Goal: Task Accomplishment & Management: Use online tool/utility

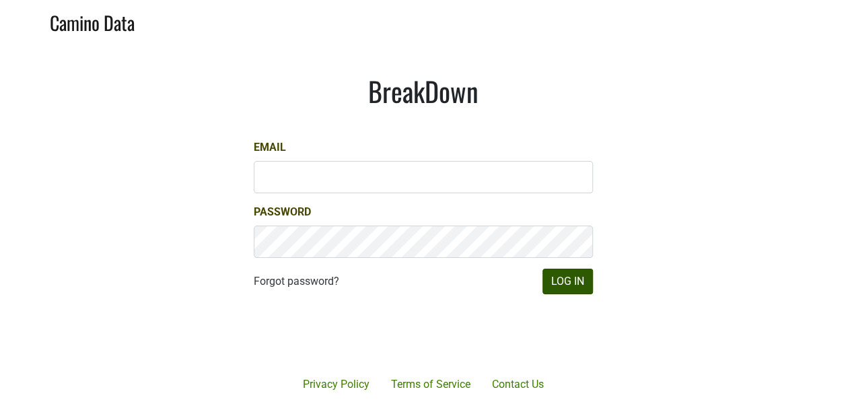
click at [592, 291] on div at bounding box center [472, 334] width 276 height 153
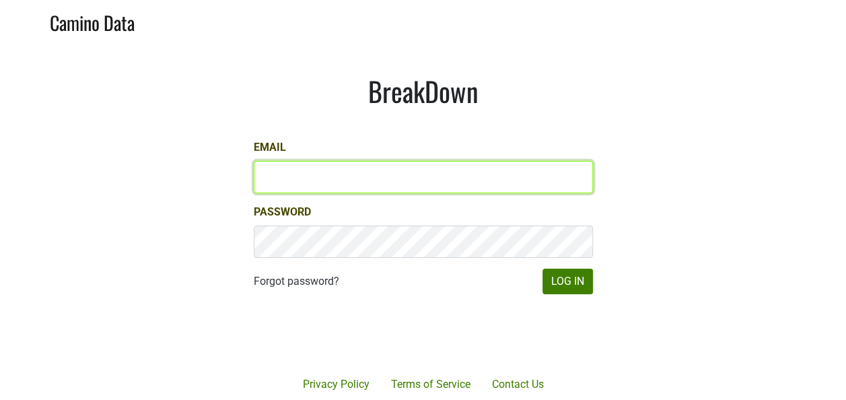
click at [472, 164] on input "Email" at bounding box center [423, 177] width 339 height 32
type input "keith@poggiocosta.com"
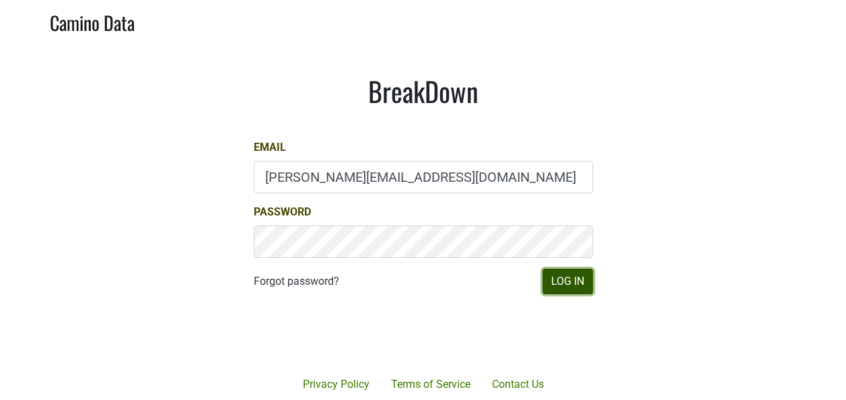
click at [579, 278] on button "Log In" at bounding box center [567, 281] width 50 height 26
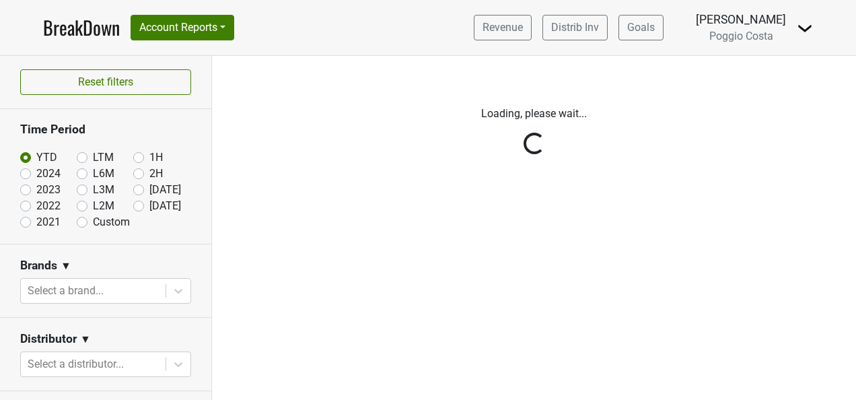
click at [131, 205] on div "Reset filters Time Period YTD LTM 1H 2024 L6M 2H 2023 L3M Jul '25 2022 L2M Aug …" at bounding box center [106, 228] width 212 height 344
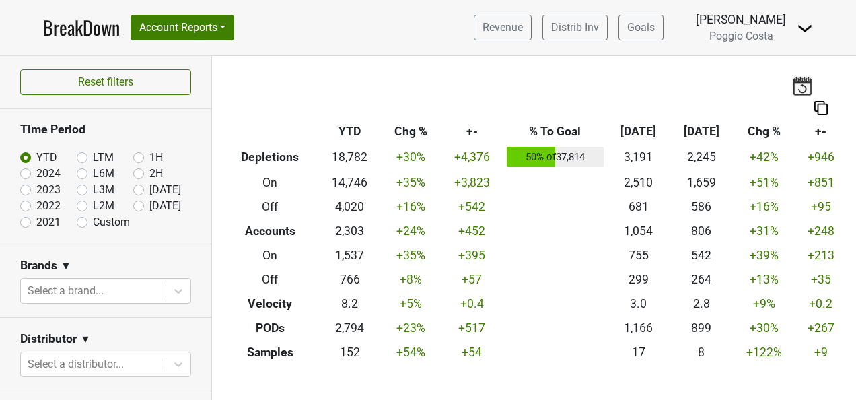
click at [149, 201] on label "[DATE]" at bounding box center [165, 206] width 32 height 16
click at [133, 201] on input "[DATE]" at bounding box center [160, 204] width 54 height 13
radio input "true"
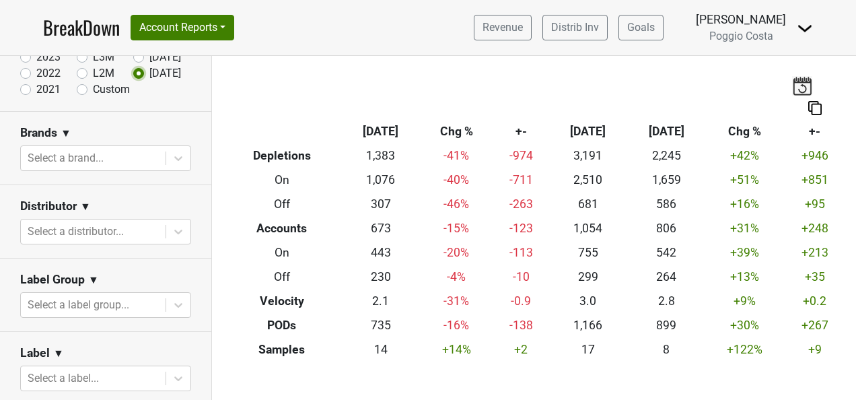
scroll to position [135, 0]
click at [133, 235] on div at bounding box center [93, 229] width 131 height 19
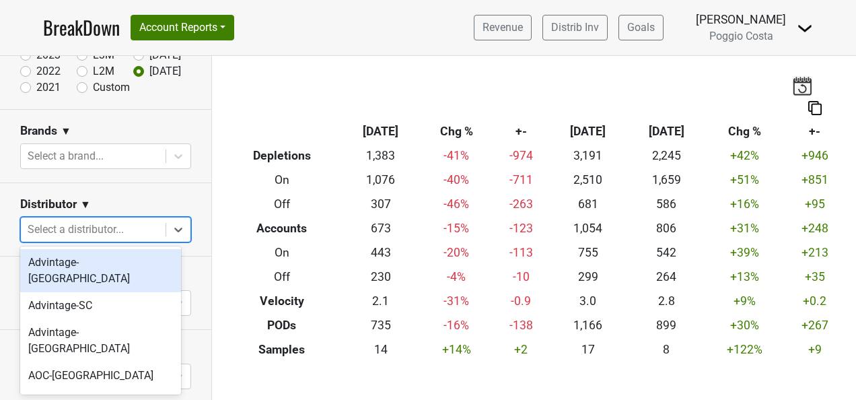
click at [127, 266] on div "Advintage-[GEOGRAPHIC_DATA]" at bounding box center [100, 270] width 161 height 43
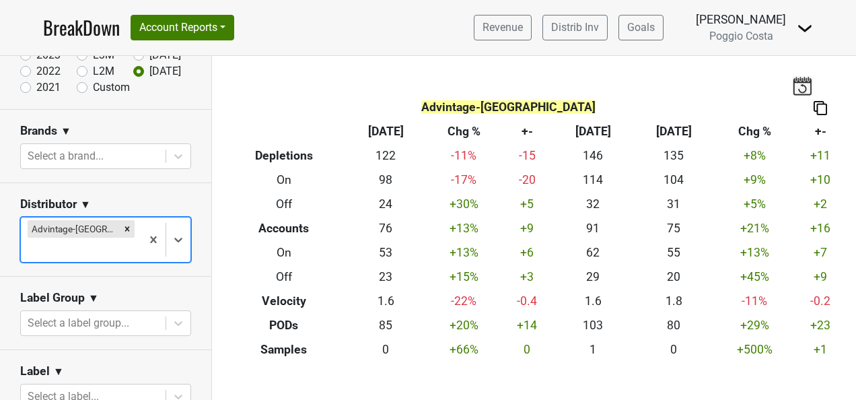
click at [124, 240] on div at bounding box center [81, 249] width 107 height 19
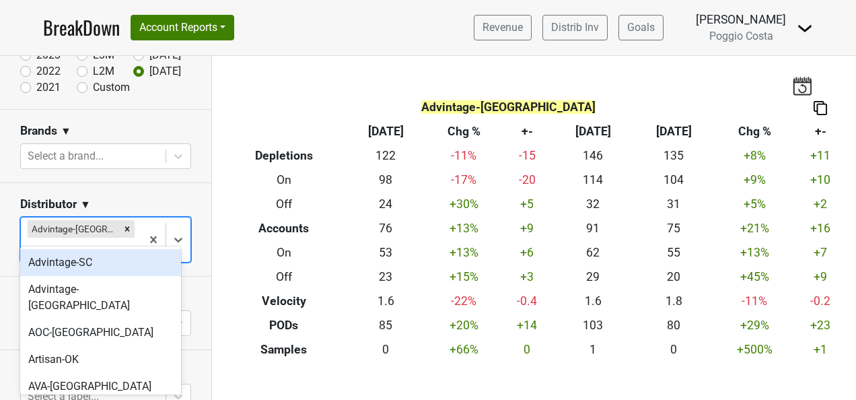
click at [180, 175] on section "Brands ▼ Select a brand..." at bounding box center [105, 146] width 211 height 73
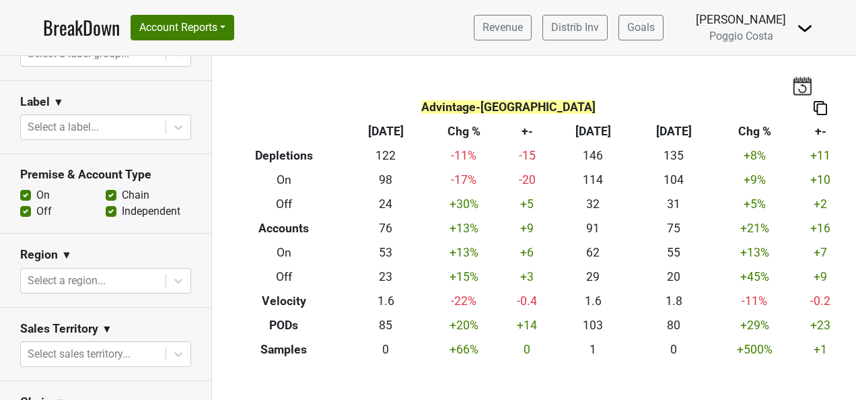
scroll to position [471, 0]
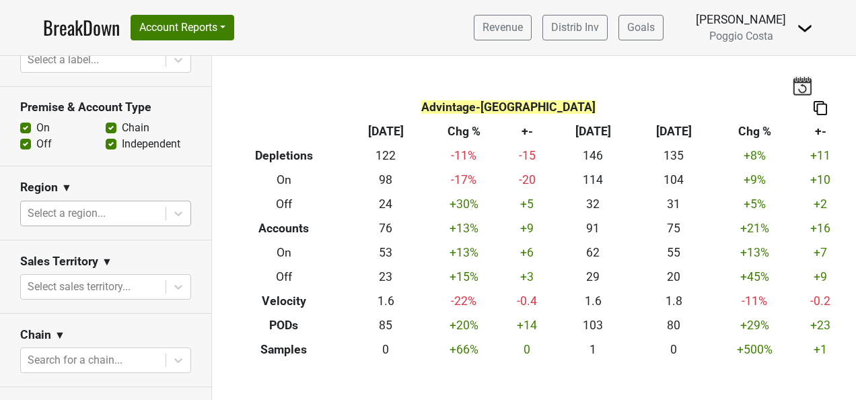
click at [137, 204] on div at bounding box center [93, 213] width 131 height 19
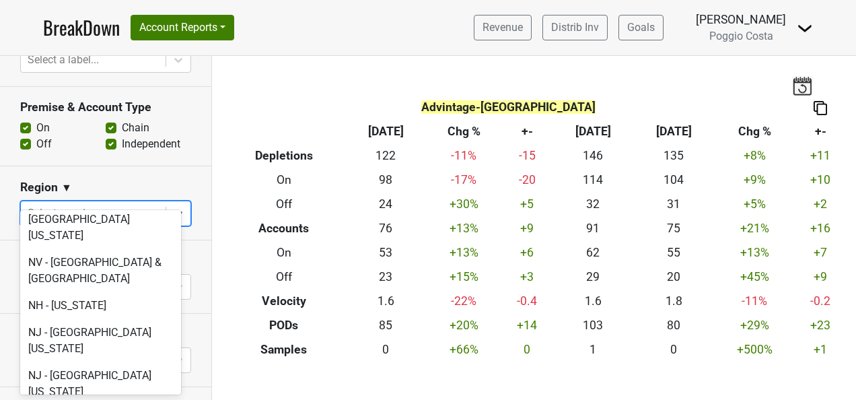
scroll to position [2826, 0]
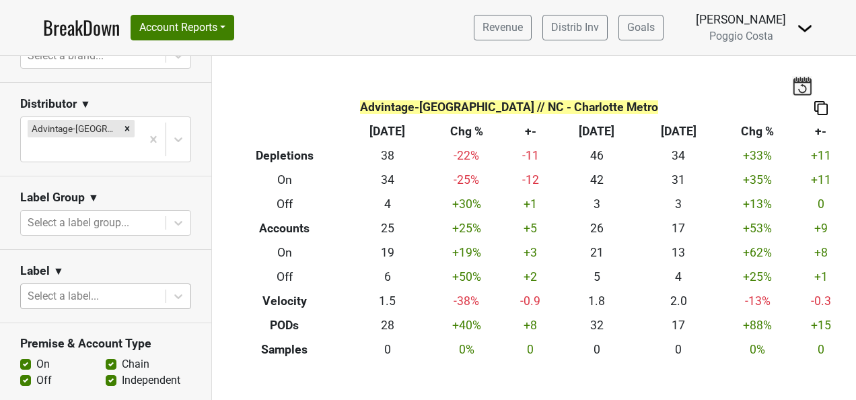
scroll to position [202, 0]
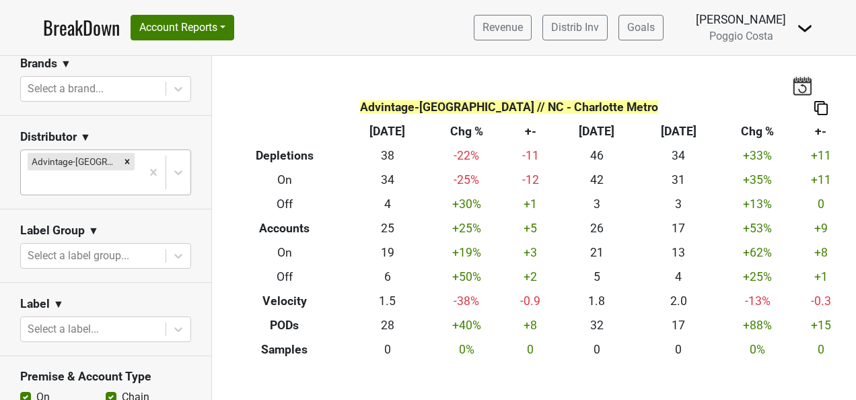
click at [129, 165] on div "Advintage-[GEOGRAPHIC_DATA]" at bounding box center [81, 172] width 120 height 44
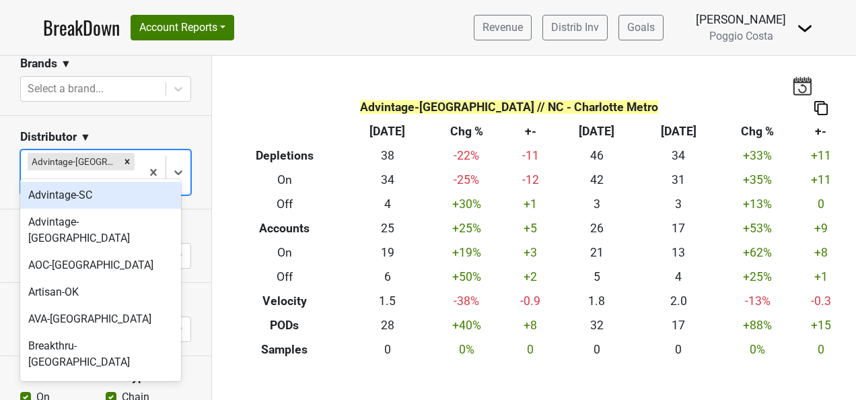
click at [122, 194] on div "Advintage-SC" at bounding box center [100, 195] width 161 height 27
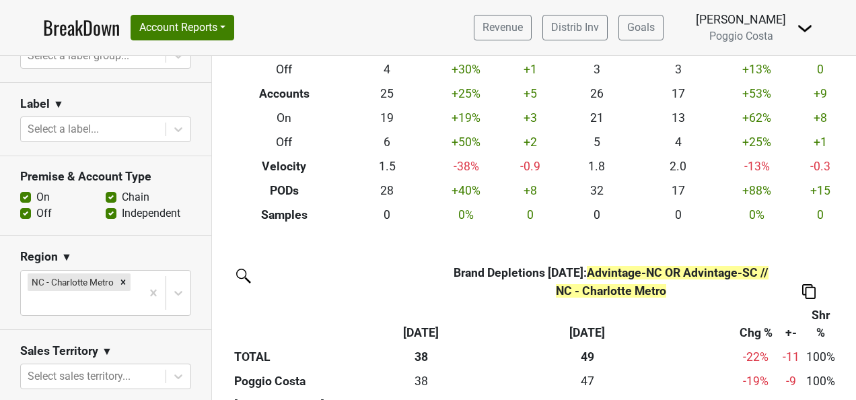
scroll to position [404, 0]
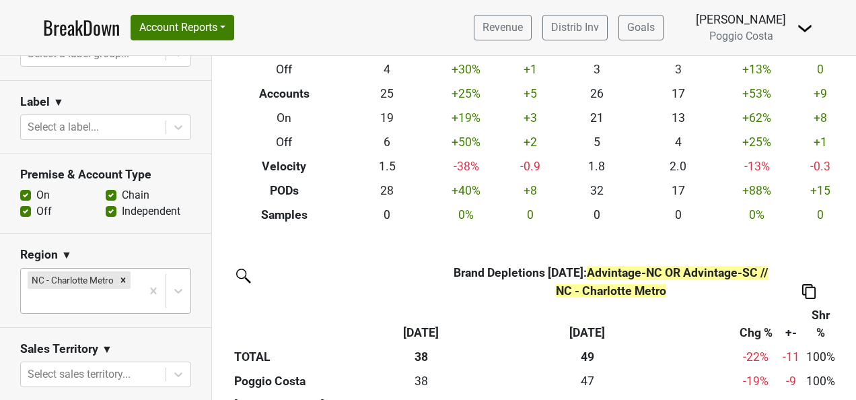
click at [102, 303] on body "BreakDown Account Reports SuperRanker Map Award Progress Chain Compliance CRM N…" at bounding box center [428, 200] width 856 height 400
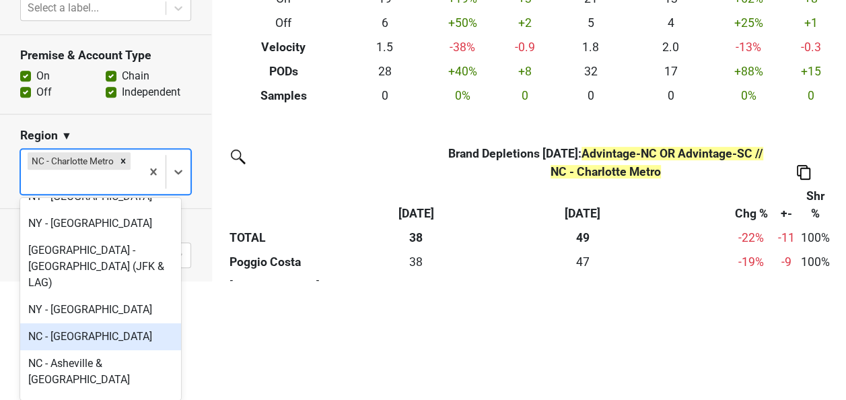
scroll to position [3229, 0]
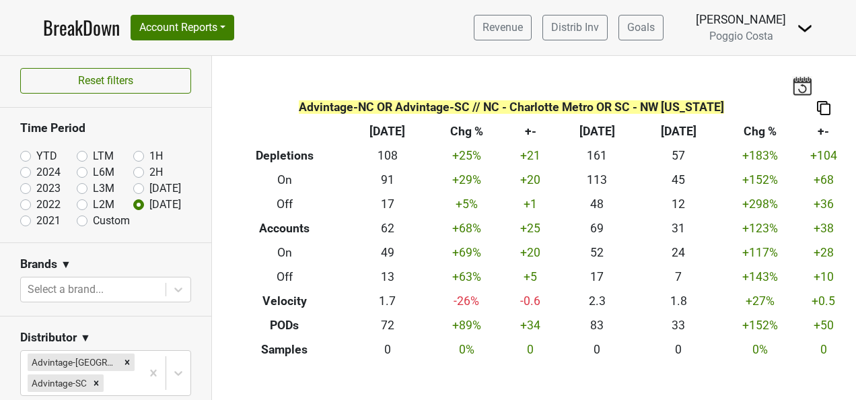
scroll to position [0, 0]
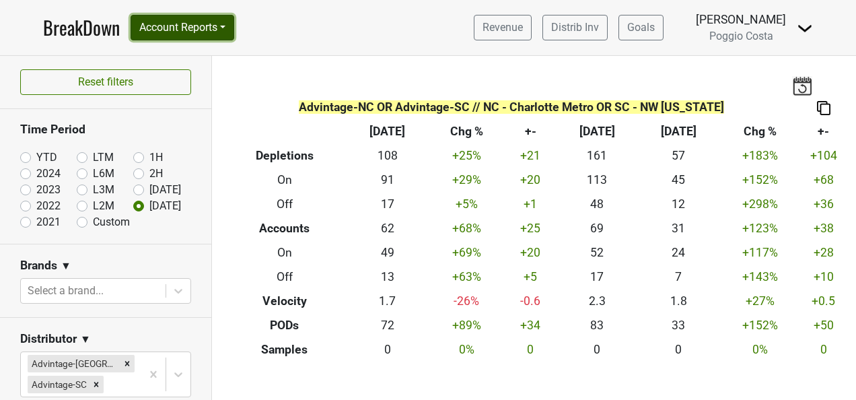
click at [167, 27] on button "Account Reports" at bounding box center [183, 28] width 104 height 26
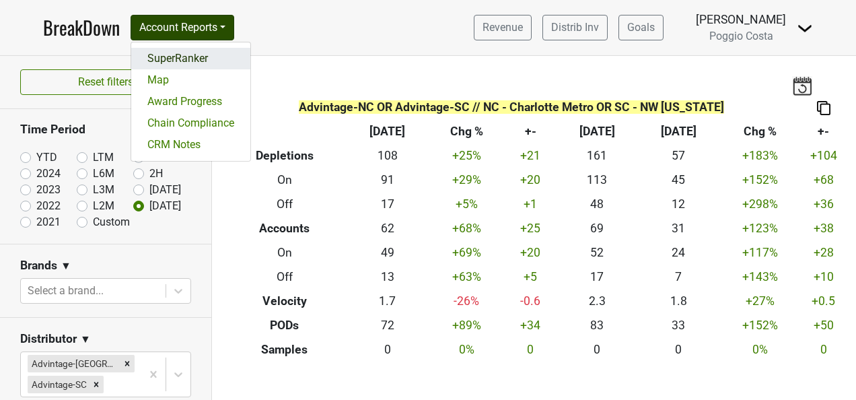
click at [170, 54] on link "SuperRanker" at bounding box center [190, 59] width 119 height 22
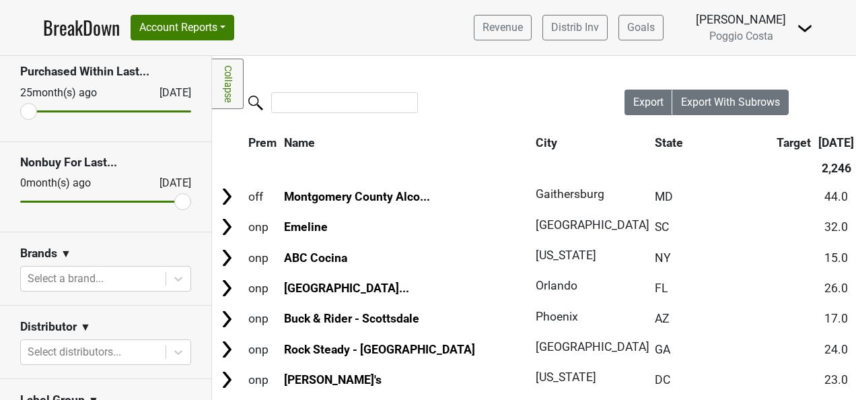
scroll to position [202, 0]
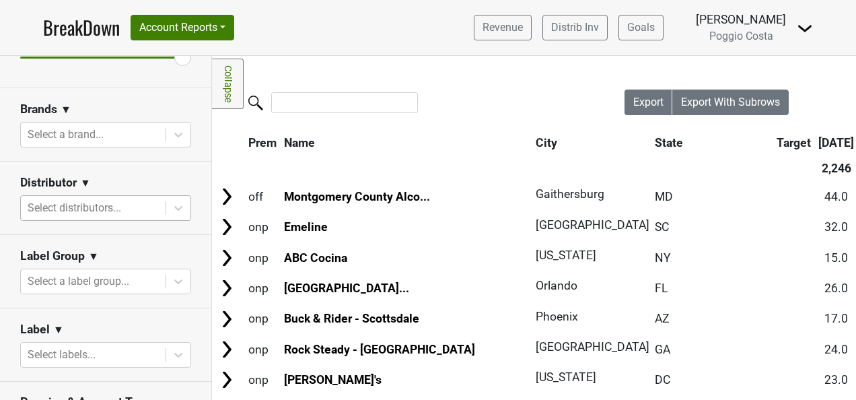
click at [125, 196] on div "Select distributors..." at bounding box center [93, 208] width 145 height 24
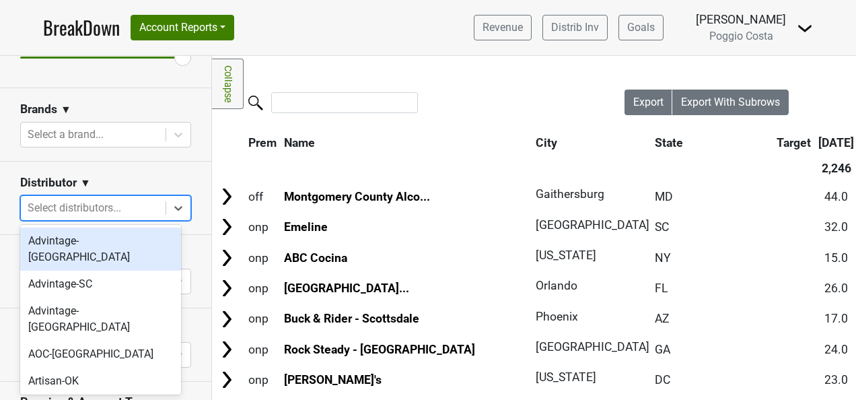
click at [113, 253] on div "Advintage-[GEOGRAPHIC_DATA]" at bounding box center [100, 248] width 161 height 43
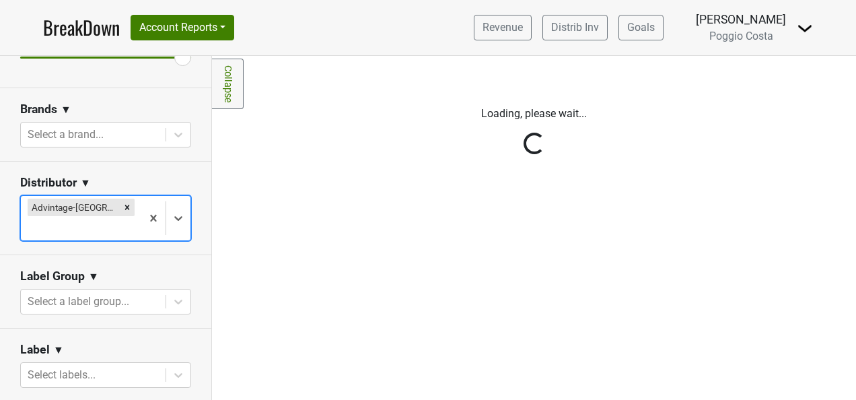
click at [120, 219] on div at bounding box center [81, 228] width 107 height 19
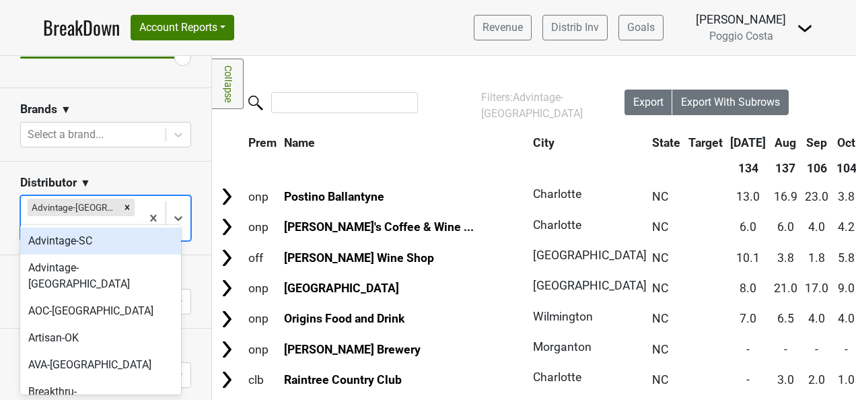
click at [109, 241] on div "Advintage-SC" at bounding box center [100, 240] width 161 height 27
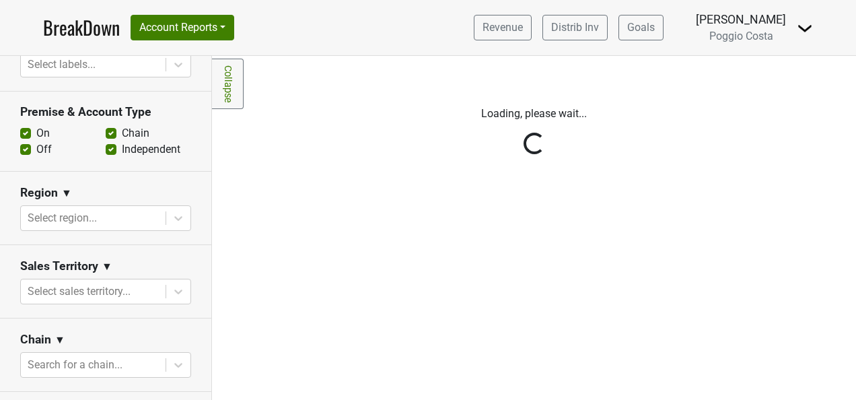
scroll to position [538, 0]
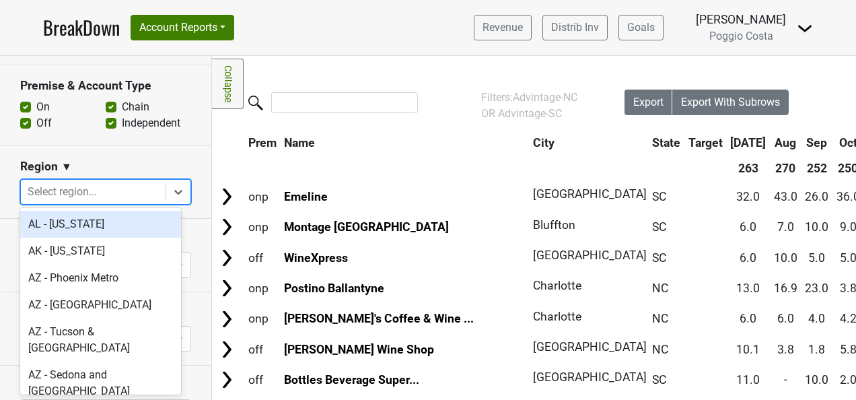
click at [95, 195] on div at bounding box center [93, 191] width 131 height 19
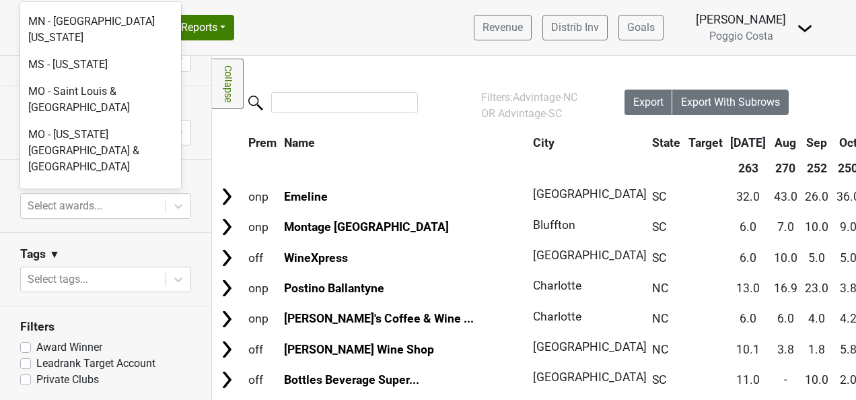
scroll to position [2758, 0]
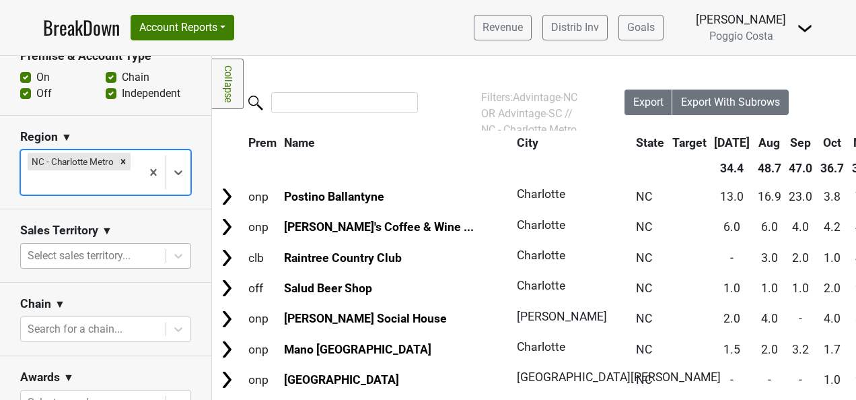
scroll to position [562, 0]
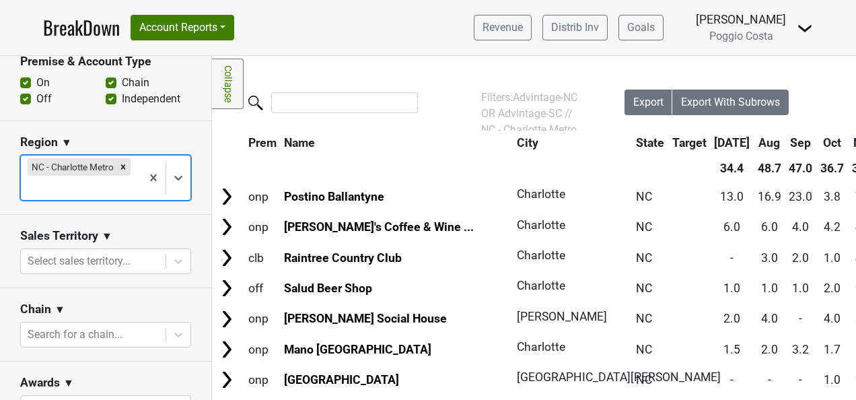
click at [94, 186] on div at bounding box center [81, 187] width 107 height 19
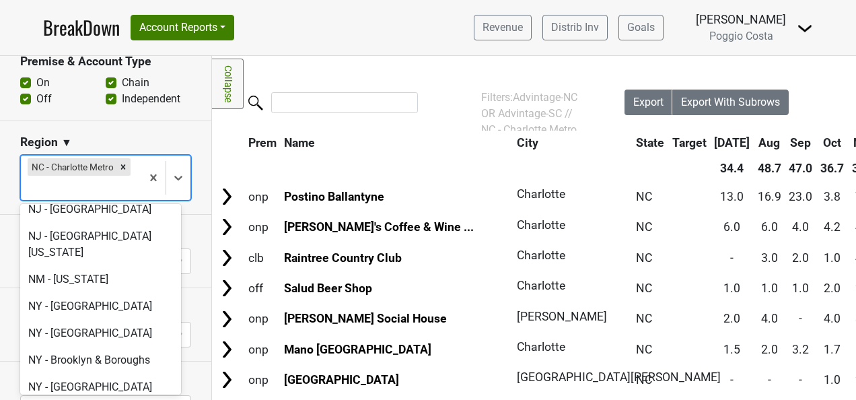
scroll to position [3232, 0]
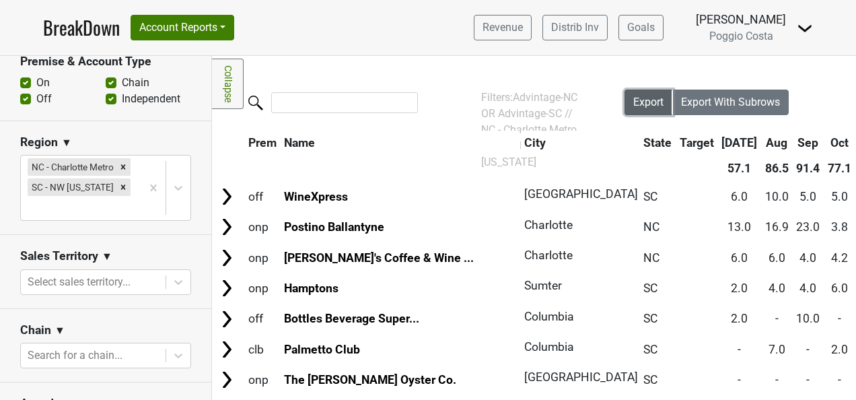
click at [633, 104] on span "Export" at bounding box center [648, 102] width 30 height 13
click at [59, 27] on link "BreakDown" at bounding box center [81, 27] width 77 height 28
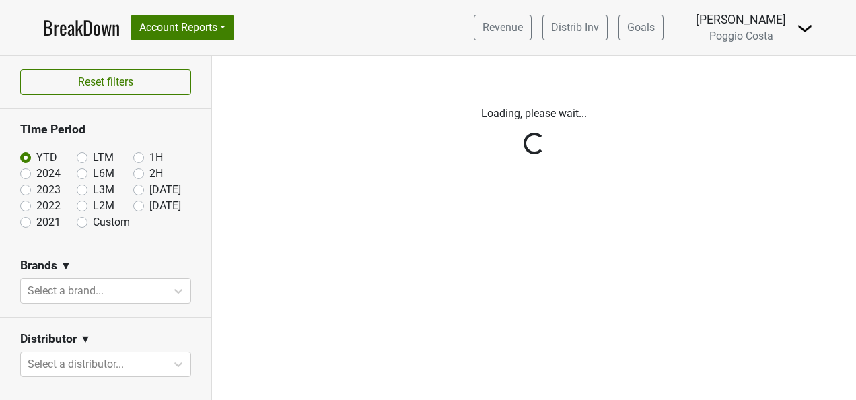
click at [126, 203] on div "Reset filters Time Period YTD LTM 1H 2024 L6M 2H 2023 L3M Jul '25 2022 L2M Aug …" at bounding box center [106, 228] width 212 height 344
click at [131, 206] on div "Reset filters Time Period YTD LTM 1H 2024 L6M 2H 2023 L3M Jul '25 2022 L2M Aug …" at bounding box center [106, 228] width 212 height 344
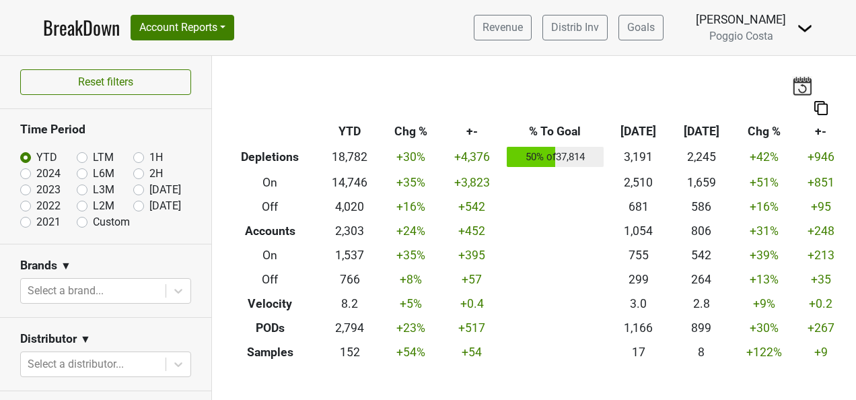
click at [149, 207] on label "[DATE]" at bounding box center [165, 206] width 32 height 16
click at [133, 207] on input "[DATE]" at bounding box center [160, 204] width 54 height 13
radio input "true"
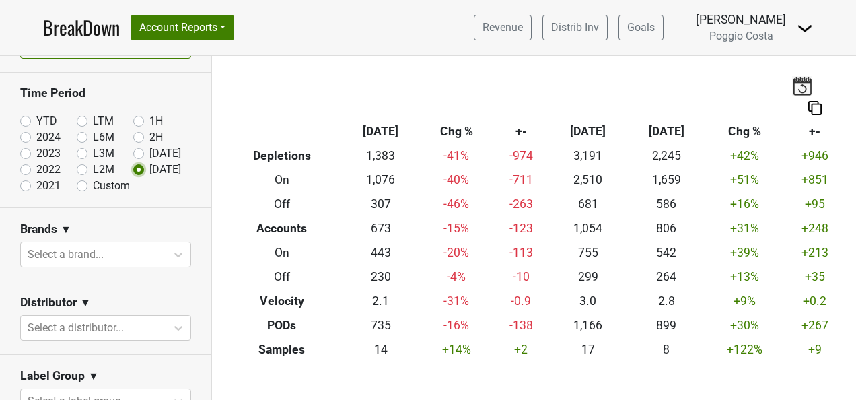
scroll to position [67, 0]
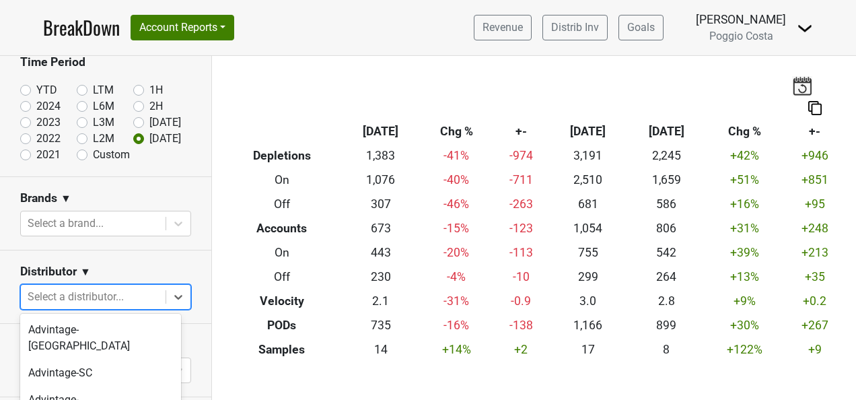
click at [141, 297] on body "BreakDown Account Reports SuperRanker Map Award Progress Chain Compliance CRM N…" at bounding box center [428, 200] width 856 height 400
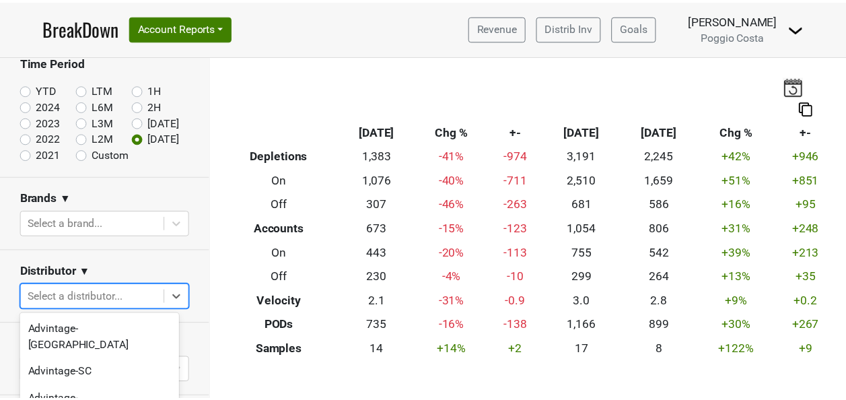
scroll to position [116, 0]
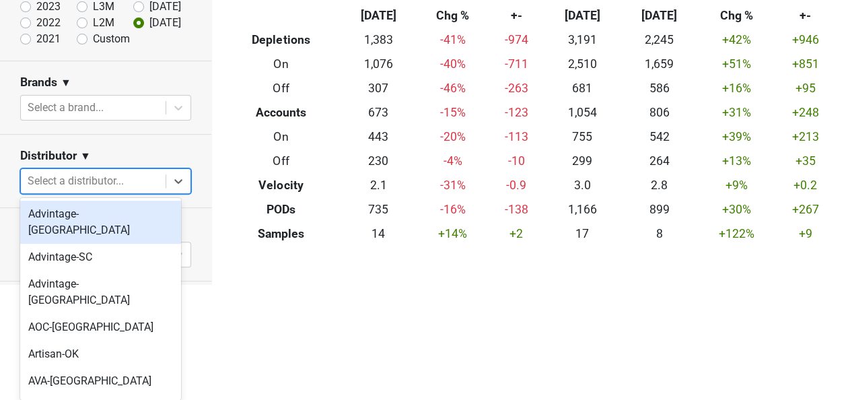
click at [136, 221] on div "Advintage-[GEOGRAPHIC_DATA]" at bounding box center [100, 221] width 161 height 43
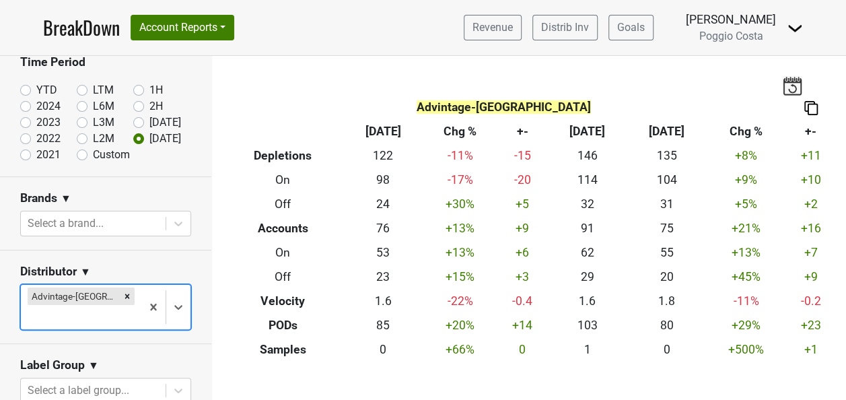
click at [129, 290] on body "BreakDown Account Reports SuperRanker Map Award Progress Chain Compliance CRM N…" at bounding box center [423, 200] width 846 height 400
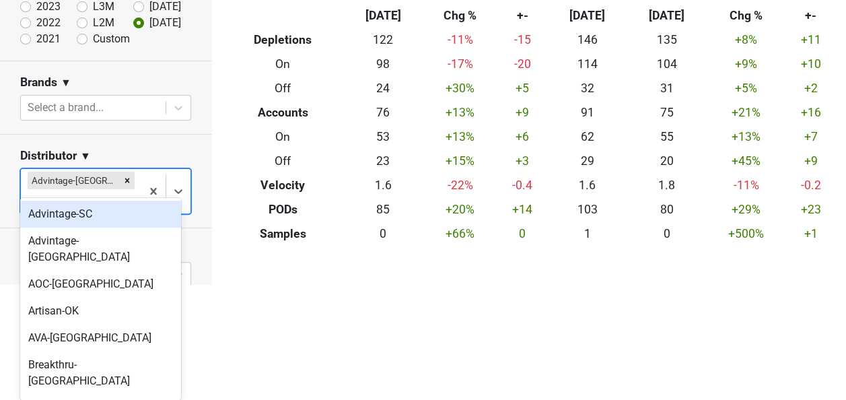
click at [120, 223] on div "Advintage-SC" at bounding box center [100, 213] width 161 height 27
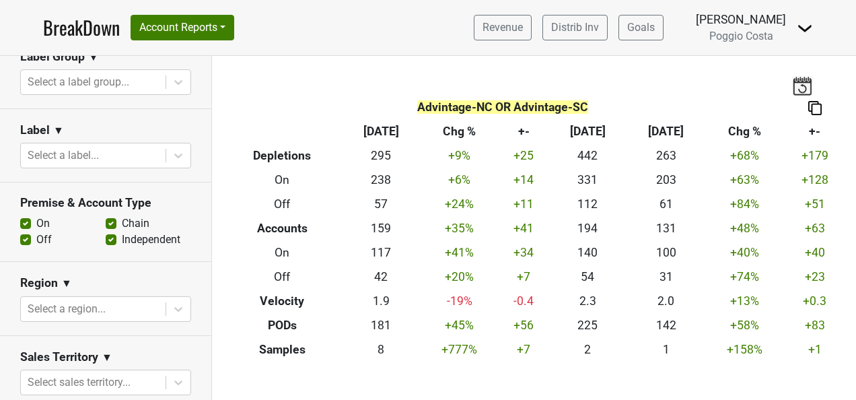
scroll to position [538, 0]
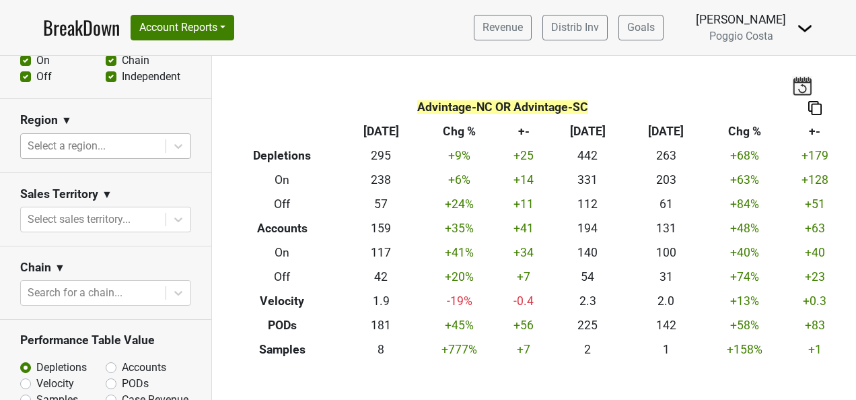
click at [130, 146] on div at bounding box center [93, 146] width 131 height 19
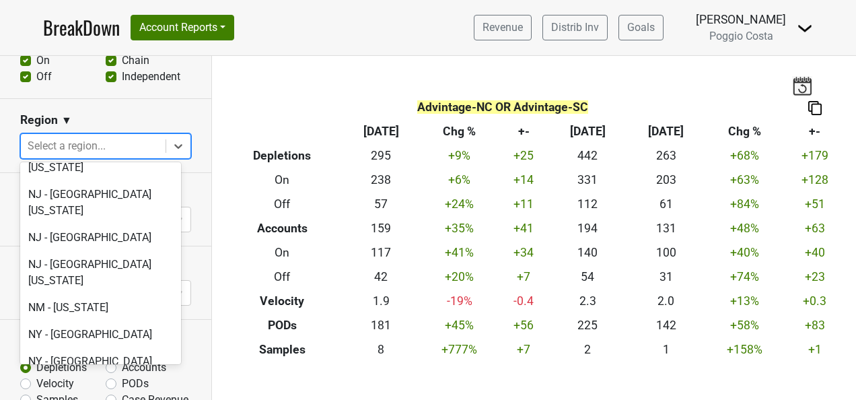
scroll to position [2826, 0]
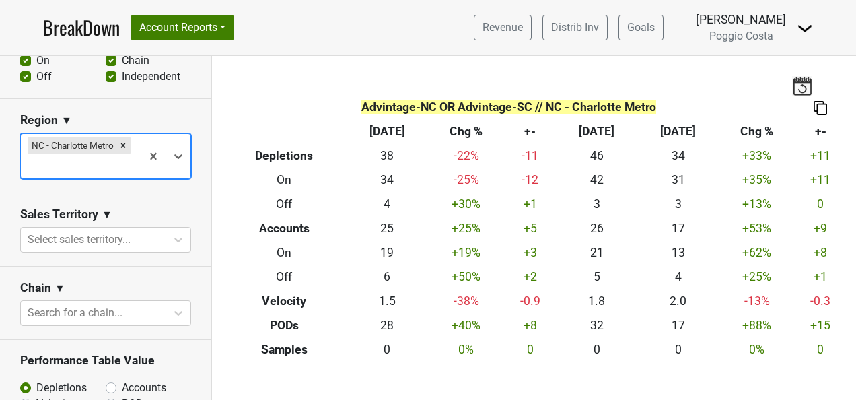
click at [118, 171] on div at bounding box center [81, 166] width 107 height 19
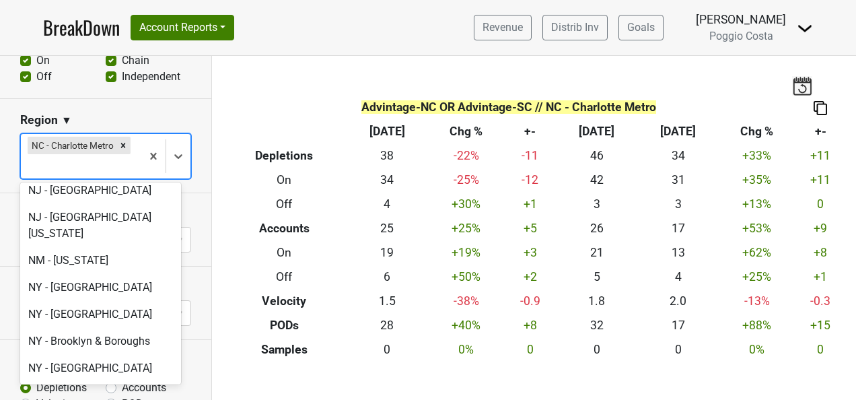
scroll to position [3297, 0]
